Goal: Transaction & Acquisition: Purchase product/service

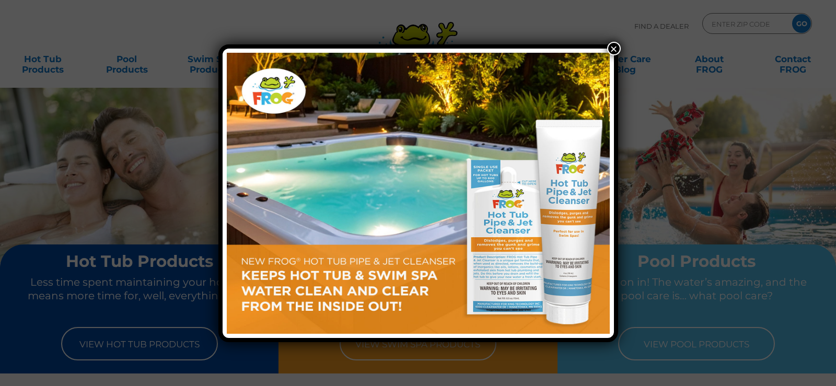
click at [401, 217] on img at bounding box center [418, 193] width 383 height 281
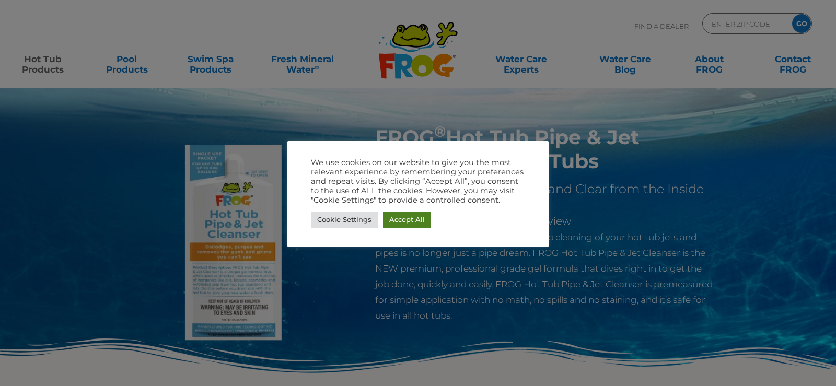
click at [419, 221] on link "Accept All" at bounding box center [407, 220] width 48 height 16
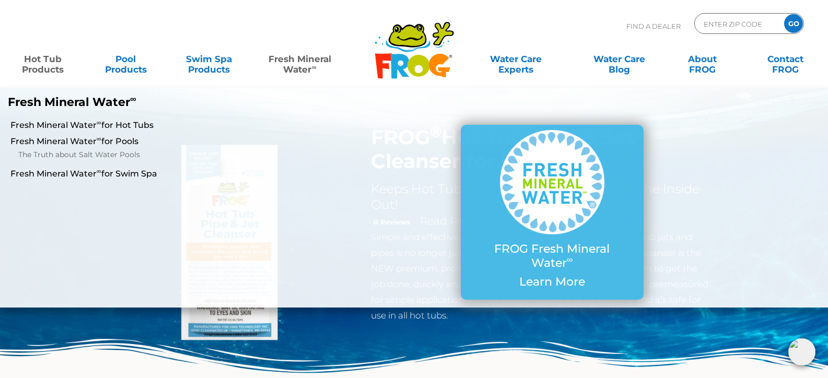
click at [305, 65] on link "Fresh Mineral Water ∞" at bounding box center [300, 59] width 81 height 21
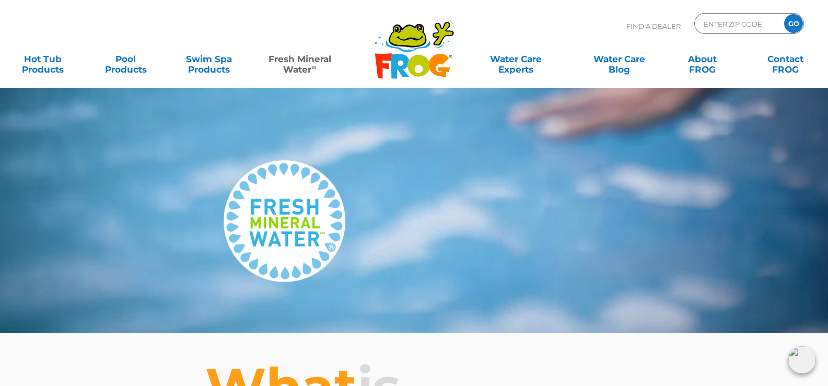
click at [413, 38] on icon at bounding box center [409, 38] width 26 height 5
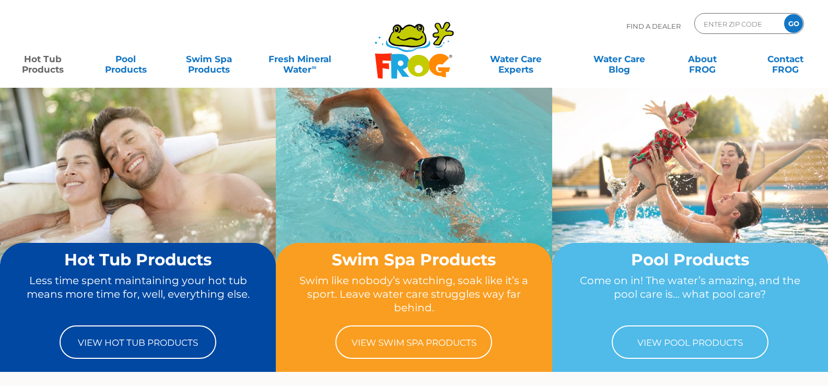
click at [40, 64] on body ".st130{clip-path:url(#SVGID_2_);fill-rule:evenodd;clip-rule:evenodd;fill:#C3CC0…" at bounding box center [414, 193] width 828 height 386
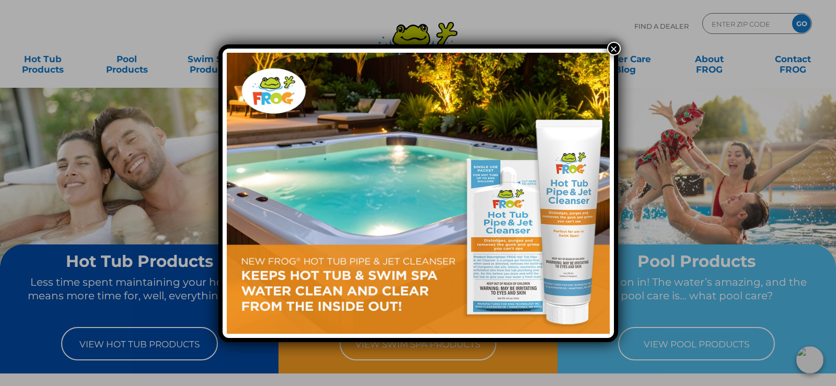
click at [613, 49] on button "×" at bounding box center [614, 49] width 14 height 14
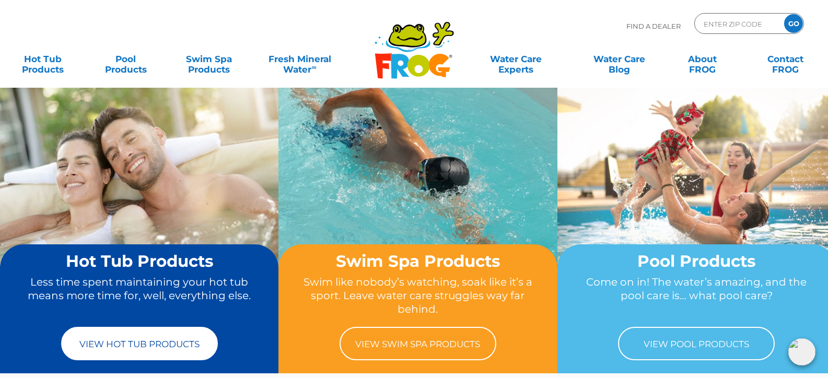
click at [131, 347] on link "View Hot Tub Products" at bounding box center [139, 343] width 157 height 33
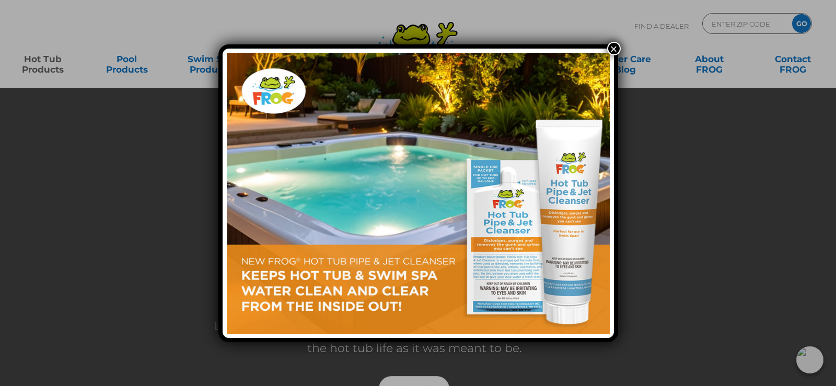
click at [614, 50] on button "×" at bounding box center [614, 49] width 14 height 14
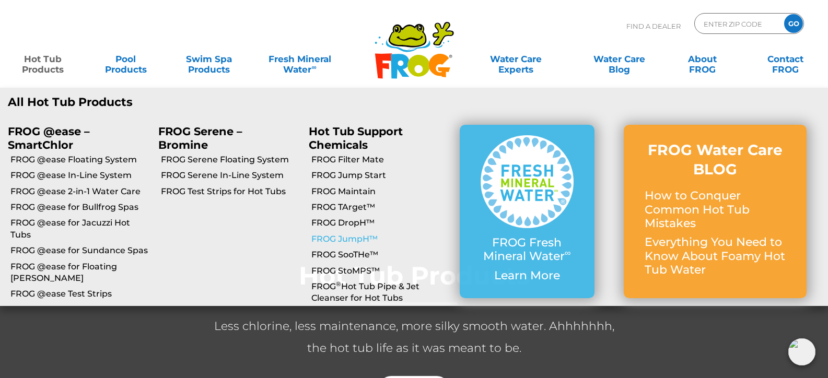
click at [354, 240] on link "FROG JumpH™" at bounding box center [381, 238] width 140 height 11
